Goal: Complete application form

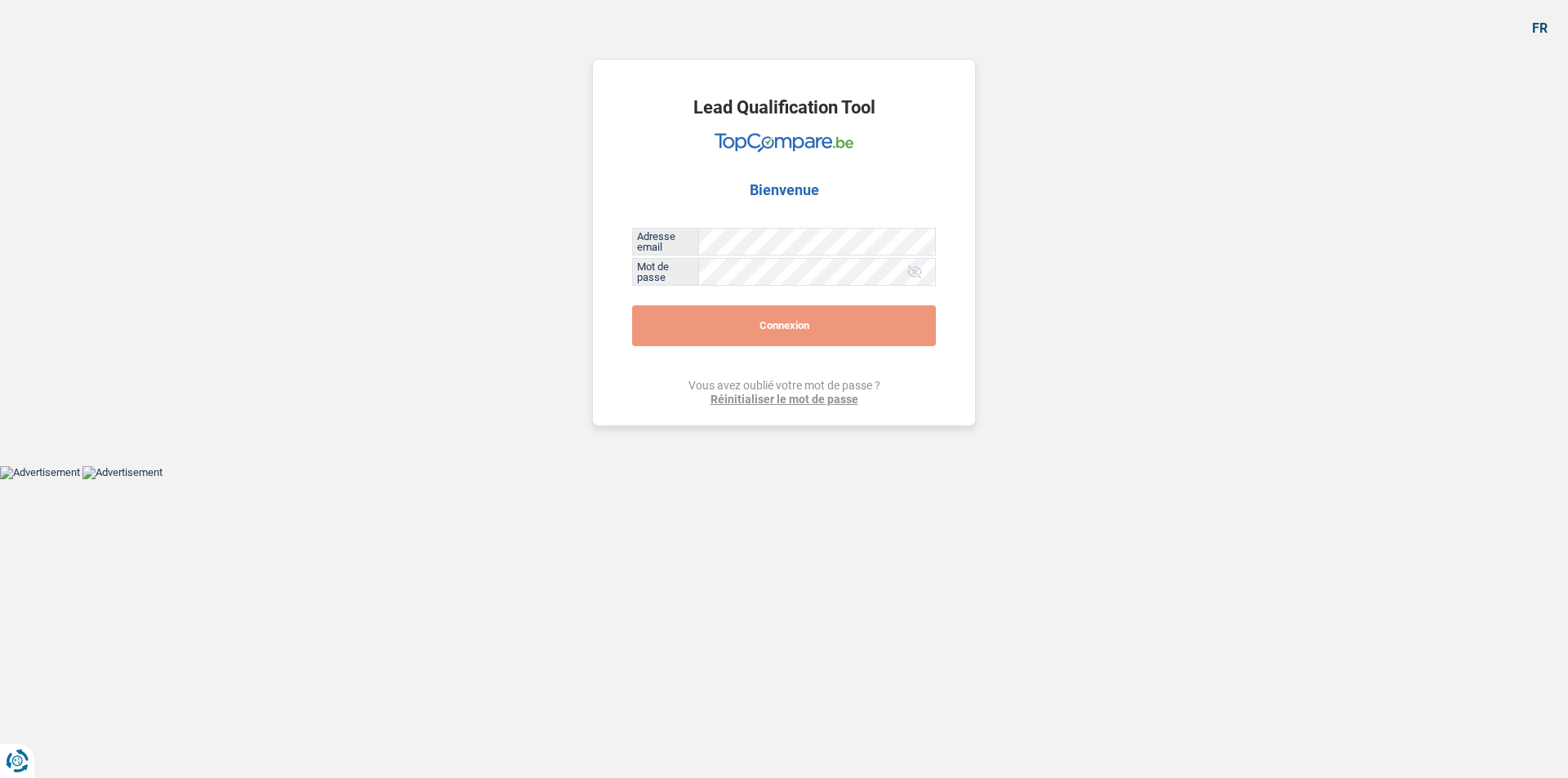
click at [699, 330] on button "Connexion" at bounding box center [784, 326] width 304 height 41
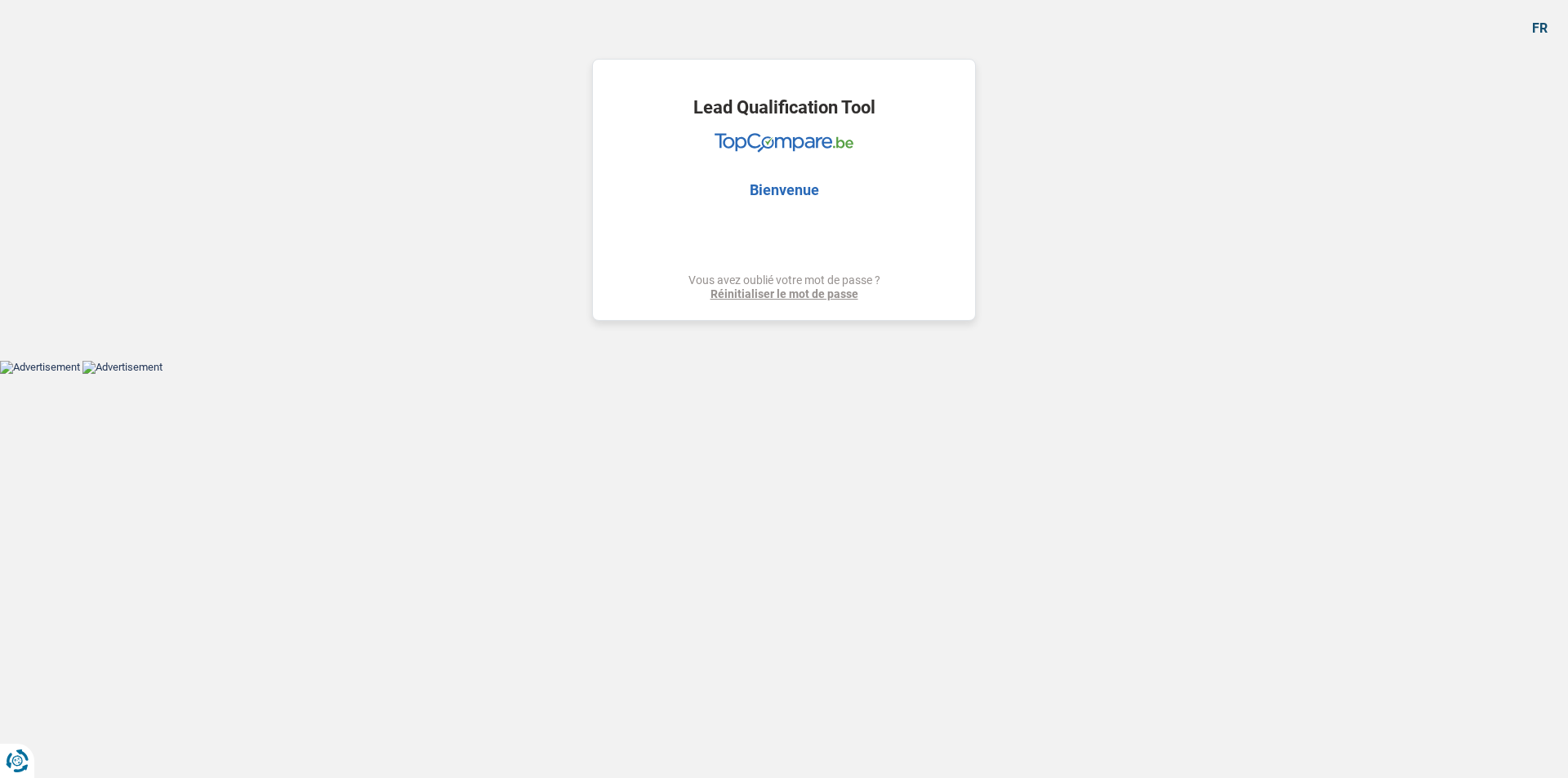
select select "household"
select select "other"
select select "60"
select select "household"
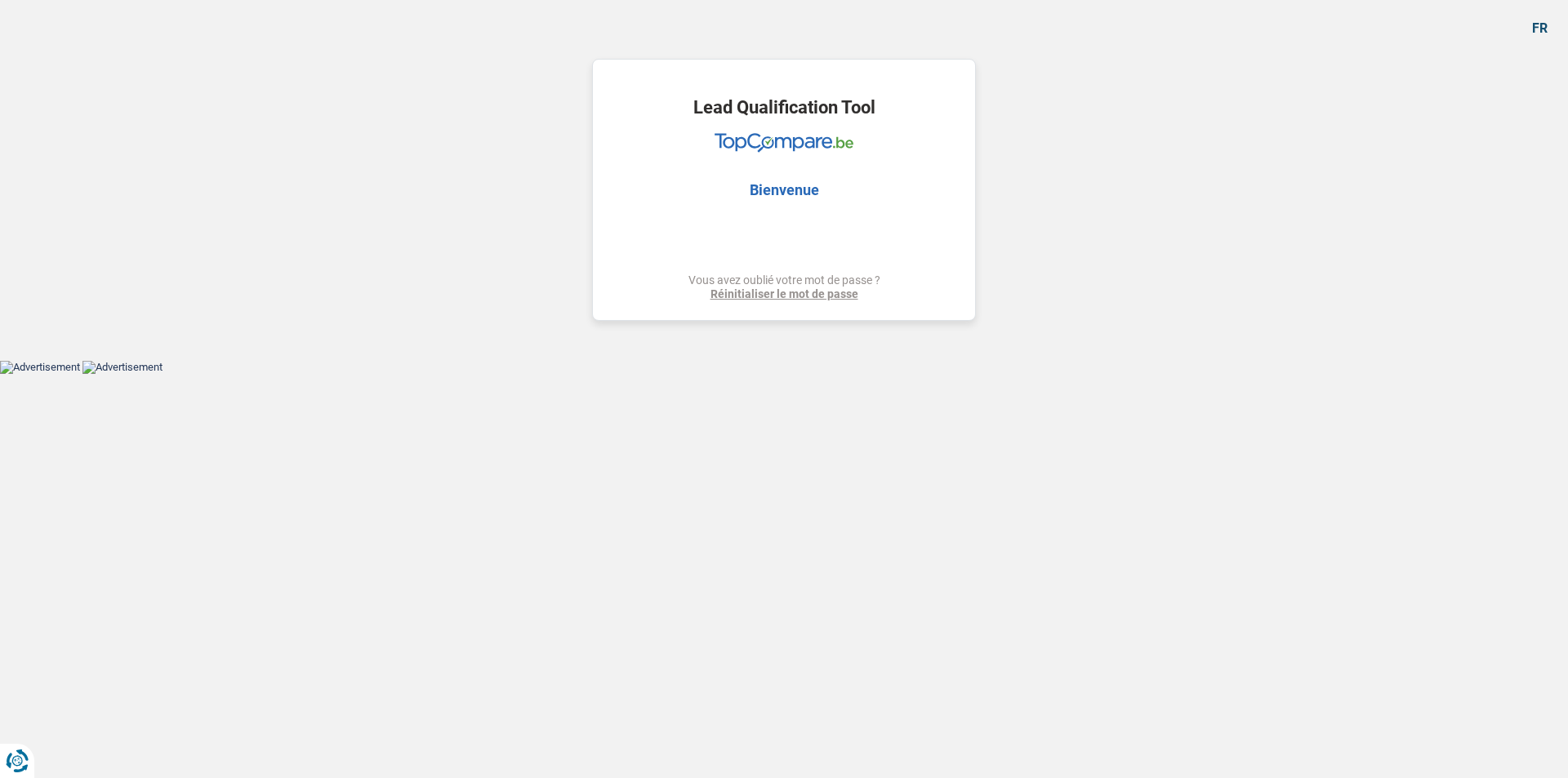
select select "household"
select select "yes"
select select "other"
select select "60"
select select "retired"
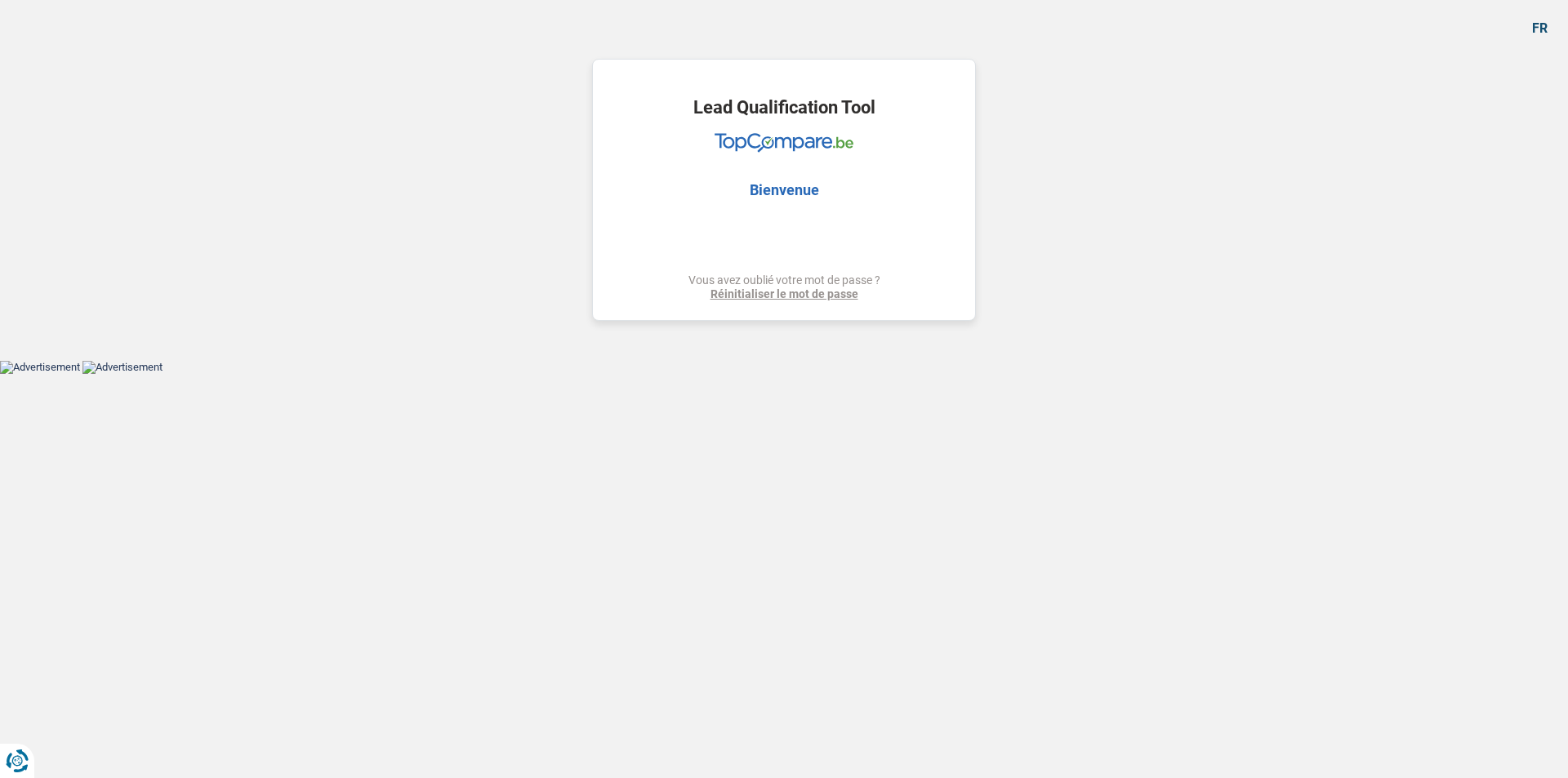
select select "pension"
select select "ownerWithoutMortgage"
select select "personalSale"
select select "60"
select select "personalSale"
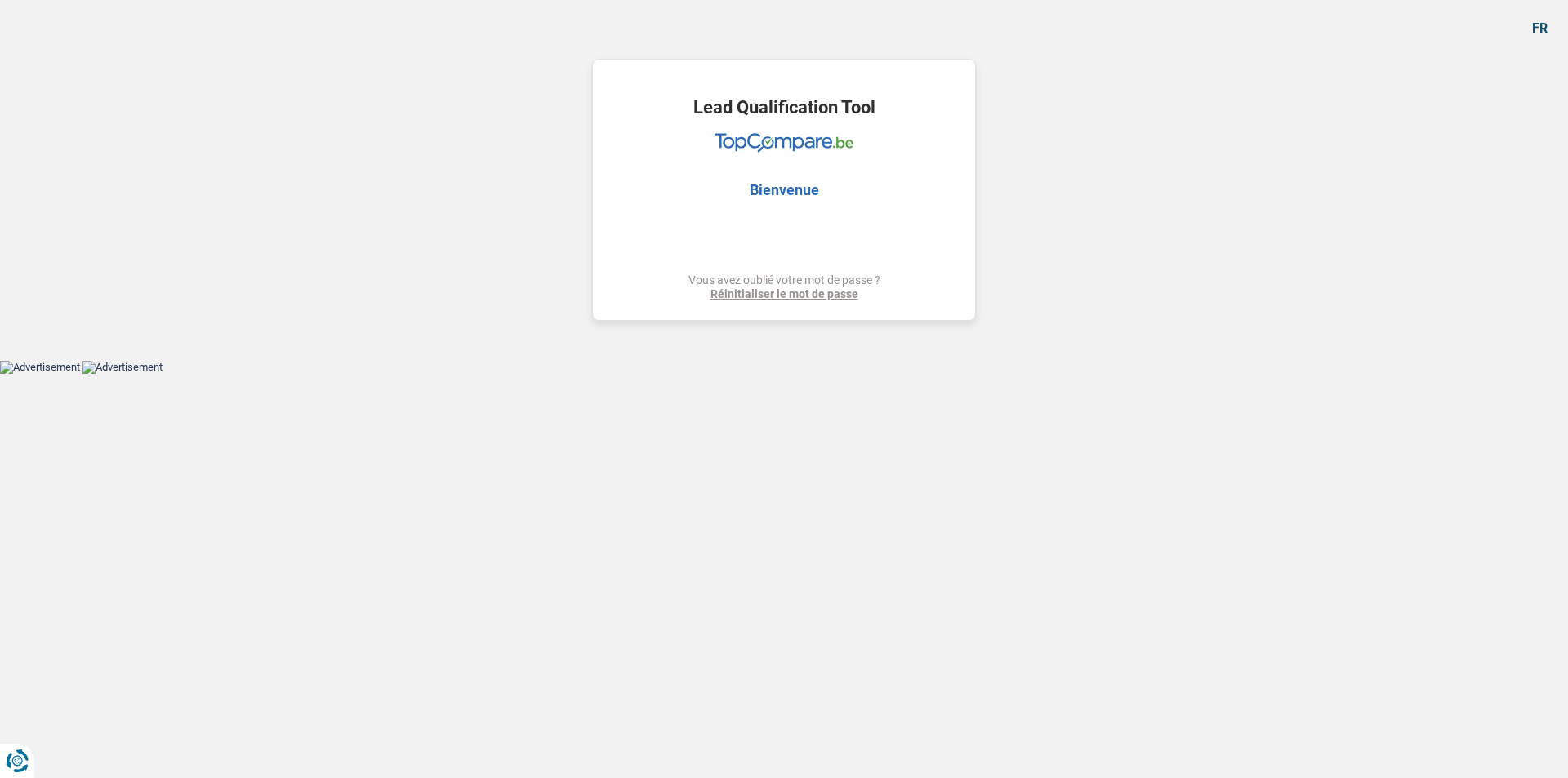
select select "24"
select select "cardOrCredit"
select select "household"
select select "yes"
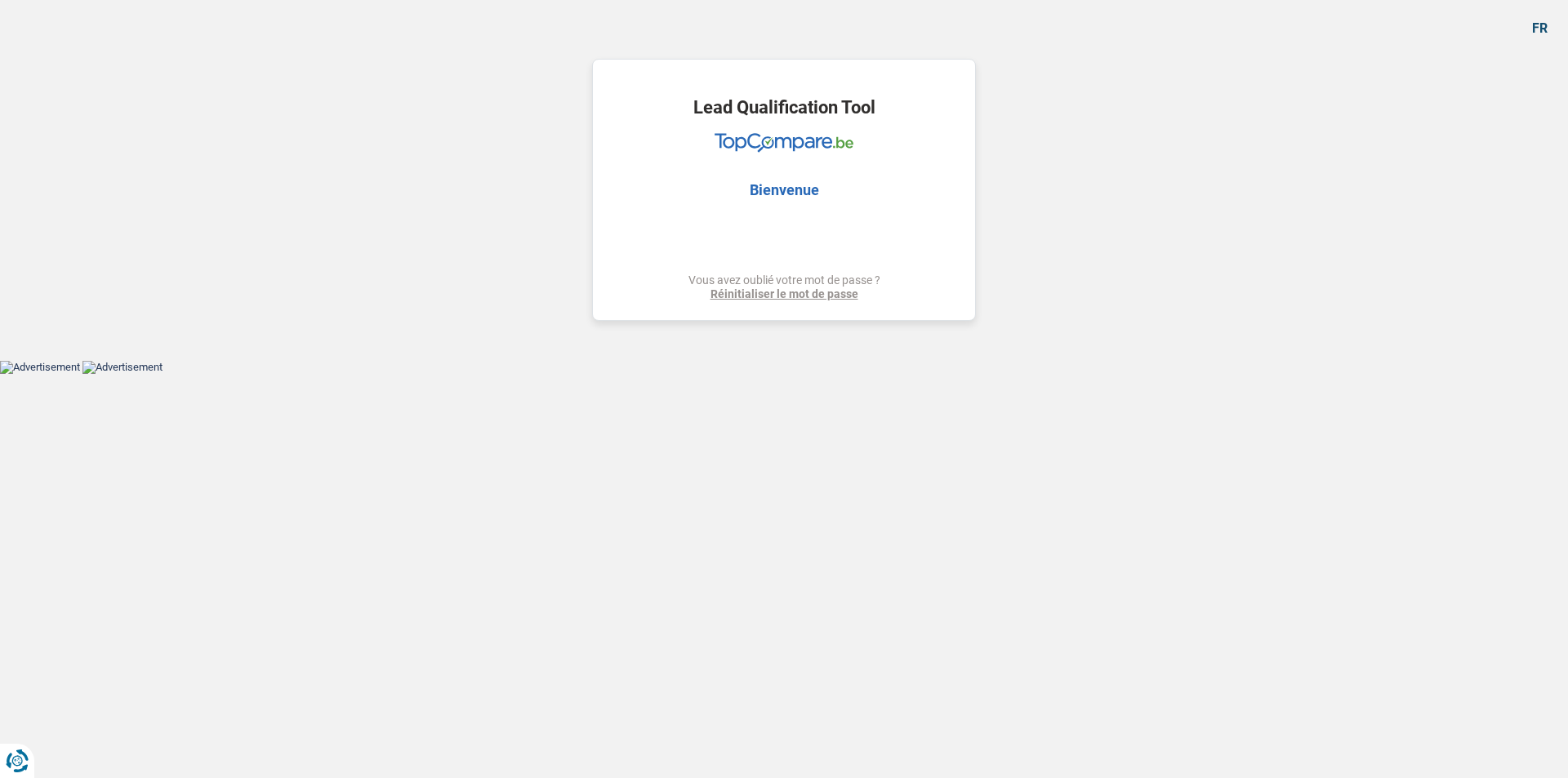
select select "other"
select select "60"
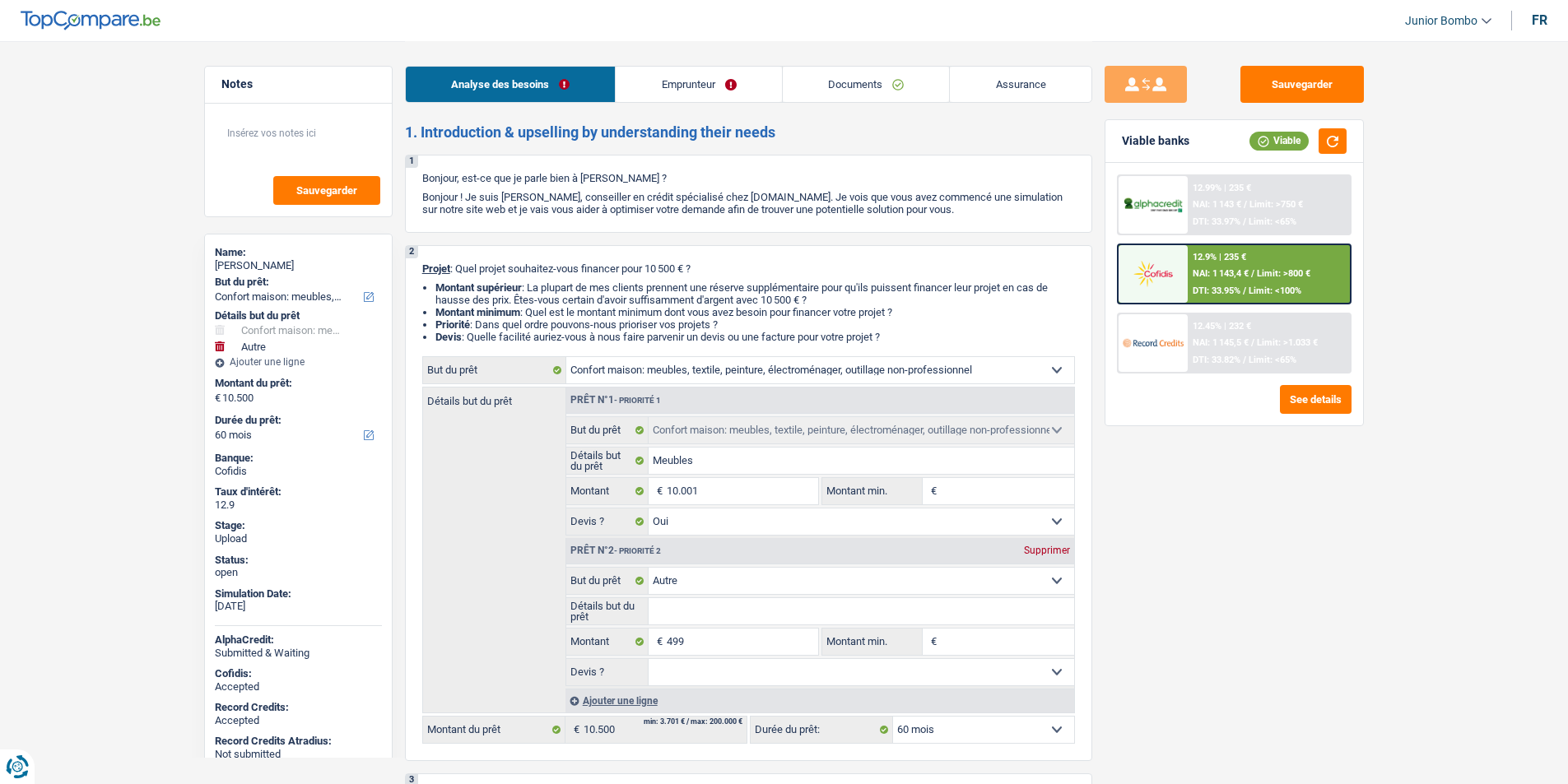
click at [678, 78] on link "Emprunteur" at bounding box center [699, 84] width 166 height 35
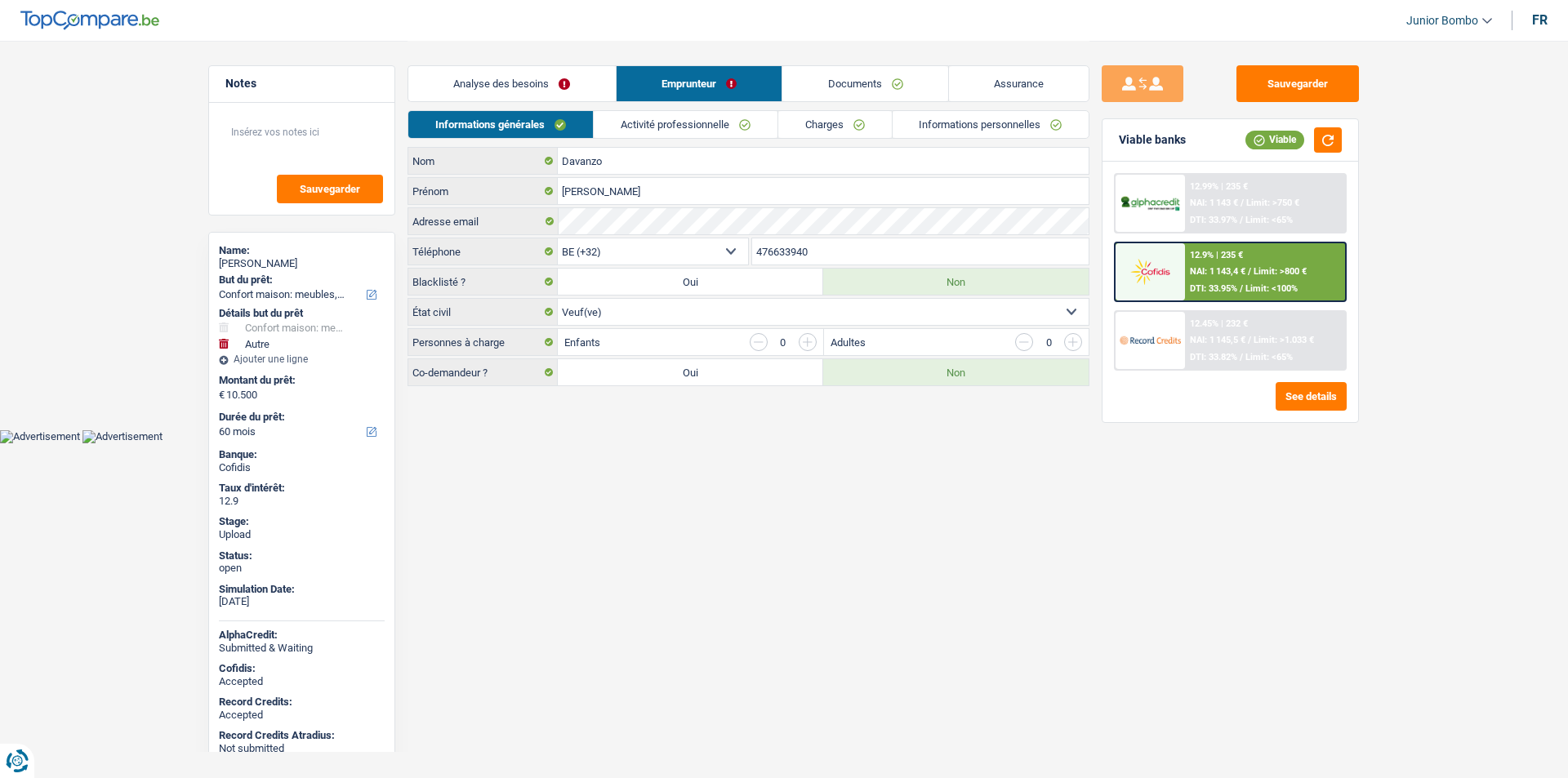
click at [928, 114] on link "Informations personnelles" at bounding box center [991, 124] width 197 height 27
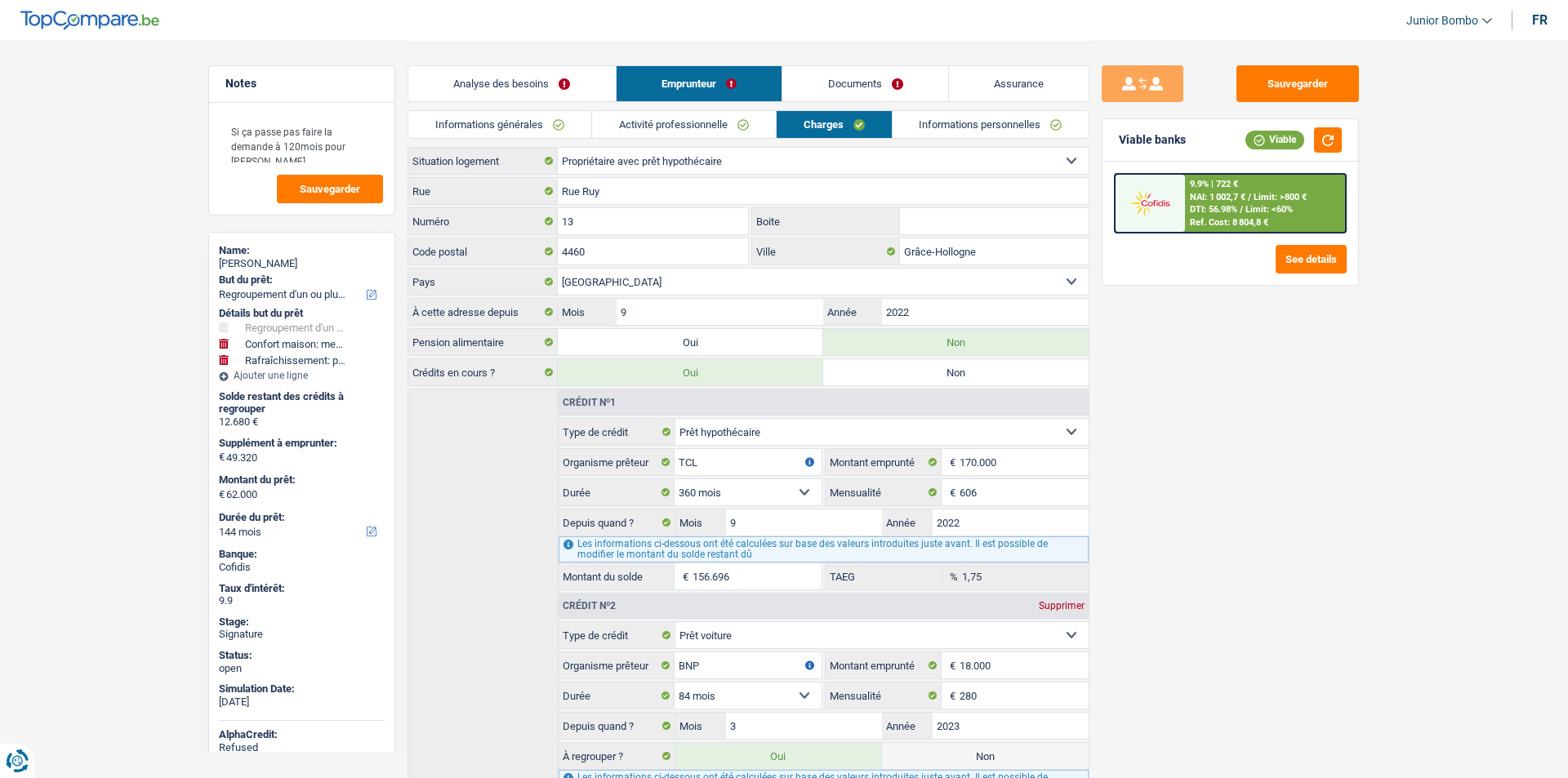
select select "refinancing"
select select "household"
select select "houseOrGarden"
select select "144"
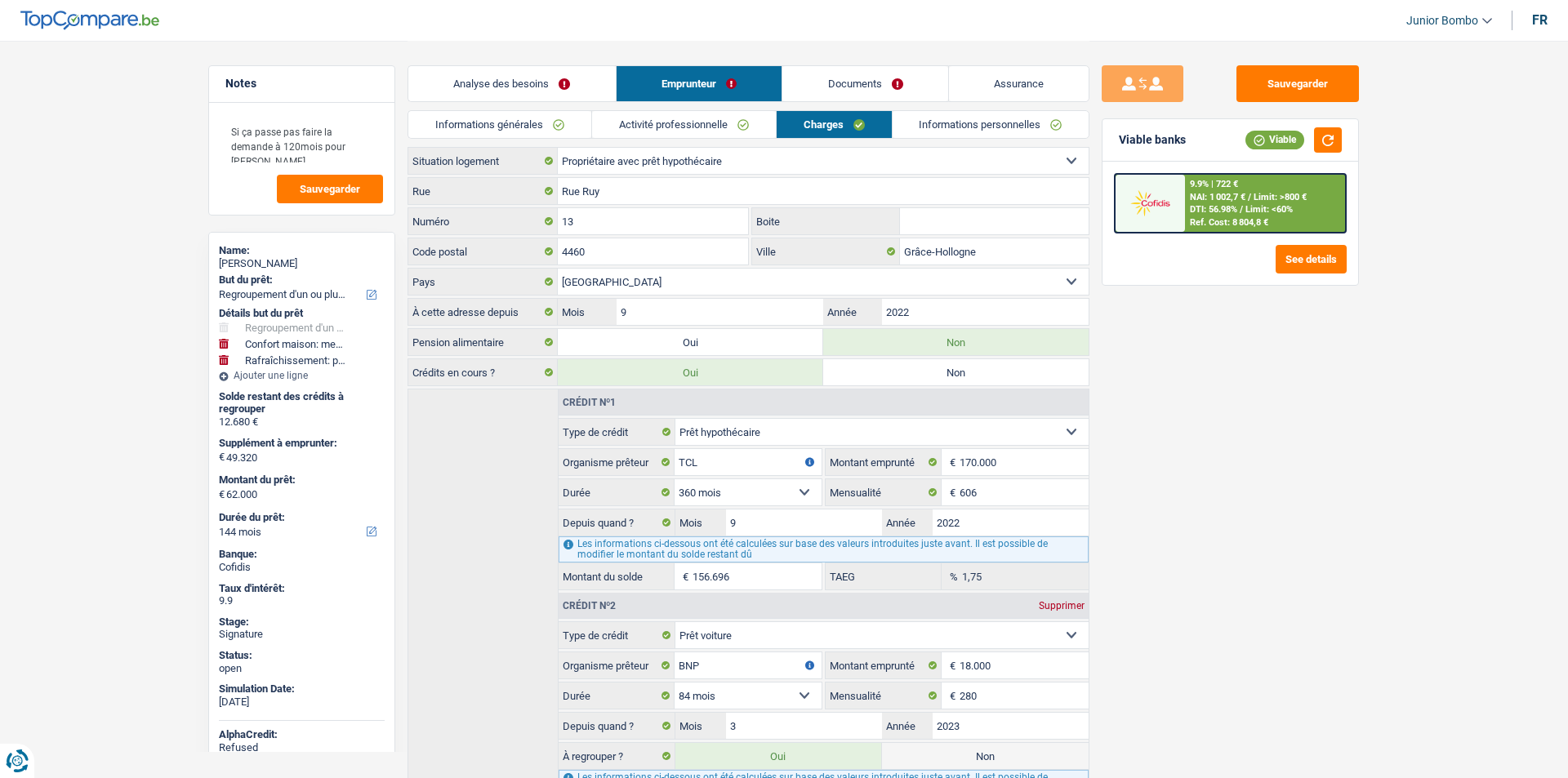
select select "ownerWithMortgage"
select select "BE"
select select "mortgage"
select select "360"
select select "carLoan"
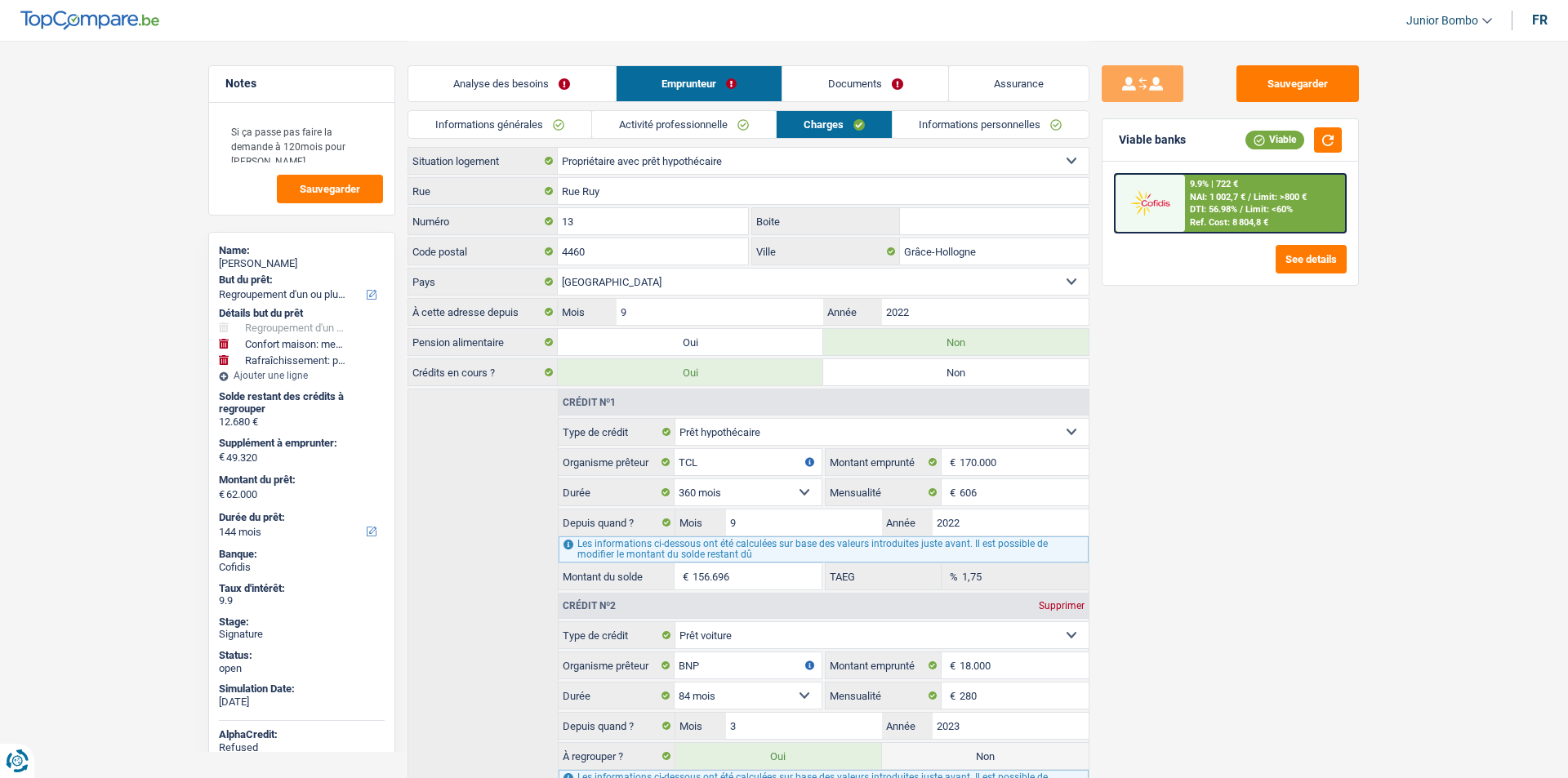
select select "84"
click at [956, 141] on div "Informations générales Activité professionnelle Charges Informations personnell…" at bounding box center [742, 128] width 682 height 37
click at [950, 127] on link "Informations personnelles" at bounding box center [985, 124] width 197 height 27
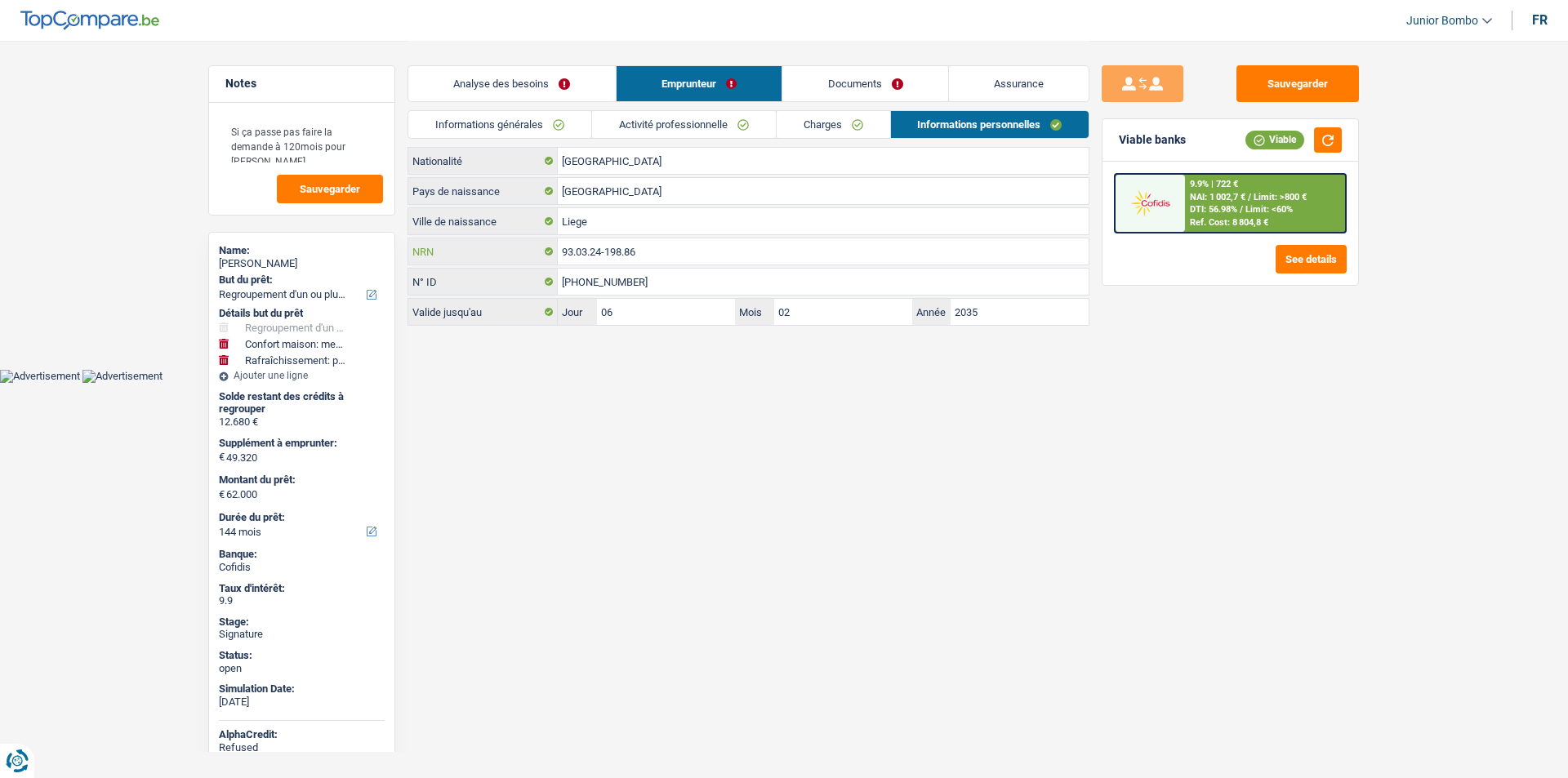
click at [599, 259] on input "93.03.24-198.86" at bounding box center [823, 251] width 530 height 26
